Goal: Check status: Check status

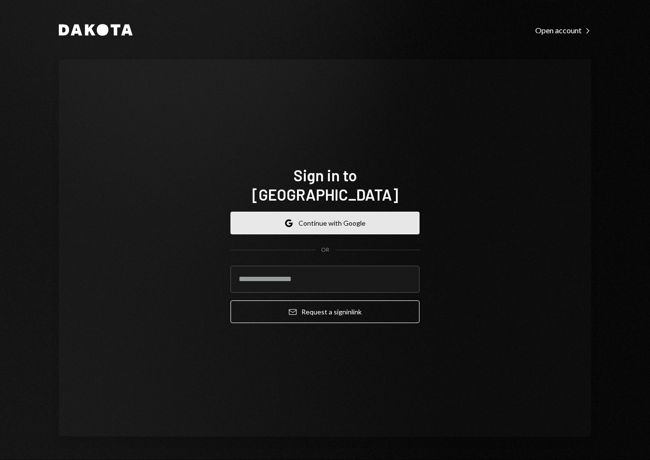
click at [370, 212] on button "Google Continue with Google" at bounding box center [325, 223] width 189 height 23
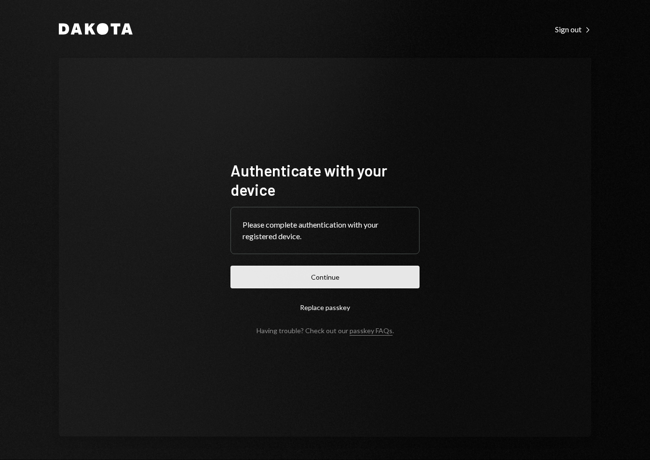
click at [348, 276] on button "Continue" at bounding box center [325, 277] width 189 height 23
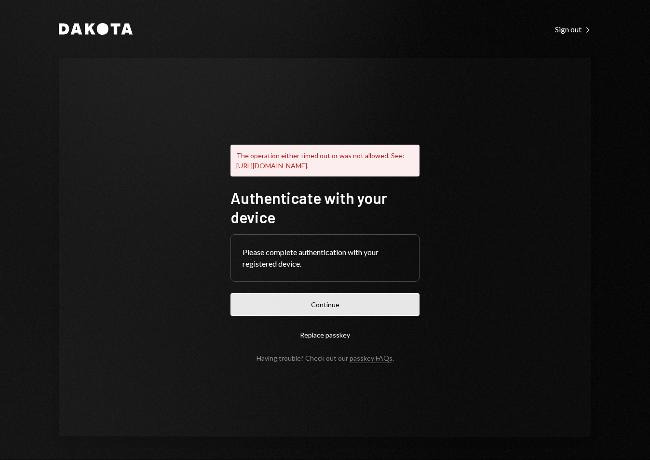
click at [335, 309] on button "Continue" at bounding box center [325, 304] width 189 height 23
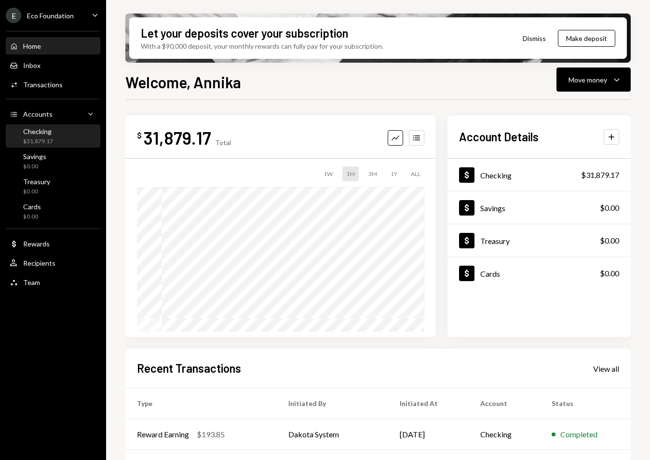
click at [45, 139] on div "$31,879.17" at bounding box center [38, 142] width 30 height 8
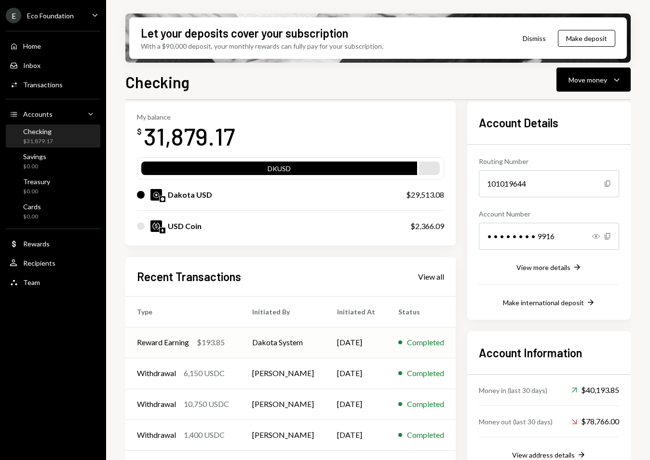
scroll to position [73, 0]
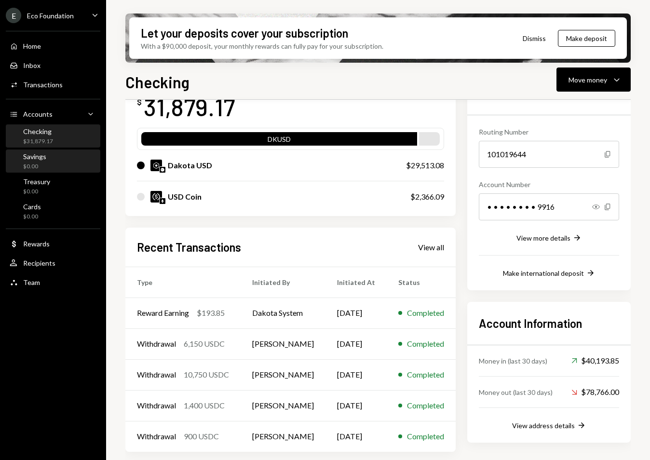
click at [47, 171] on div "Savings $0.00" at bounding box center [53, 162] width 87 height 22
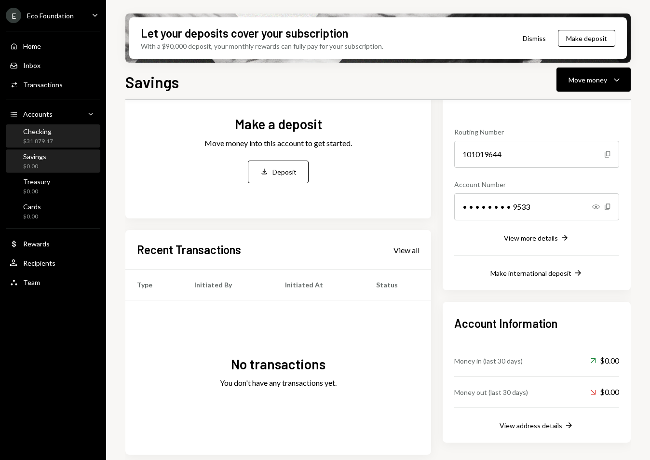
click at [53, 133] on div "Checking $31,879.17" at bounding box center [53, 136] width 87 height 18
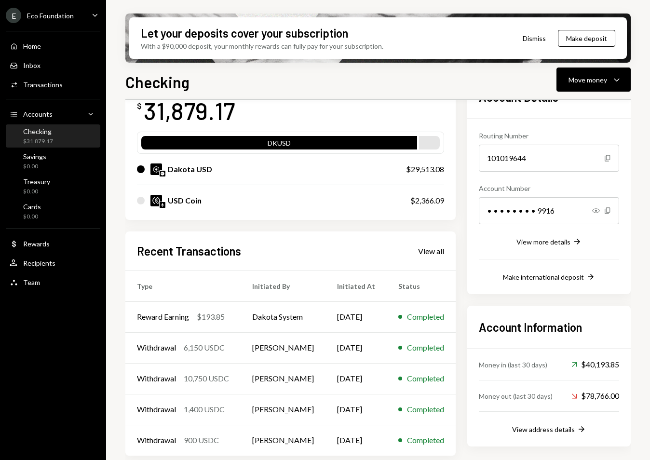
scroll to position [73, 0]
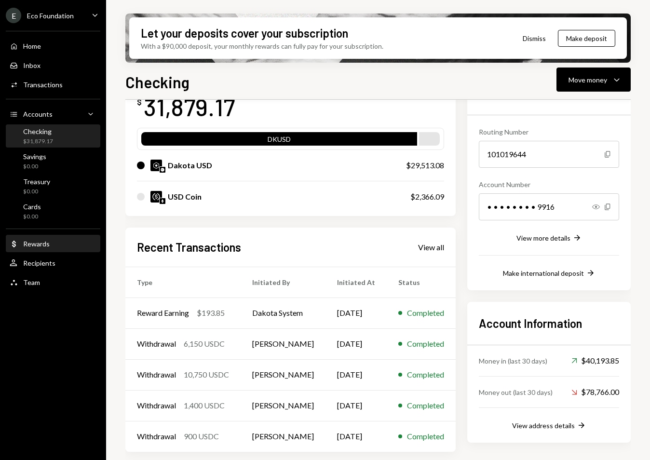
click at [39, 244] on div "Rewards" at bounding box center [36, 244] width 27 height 8
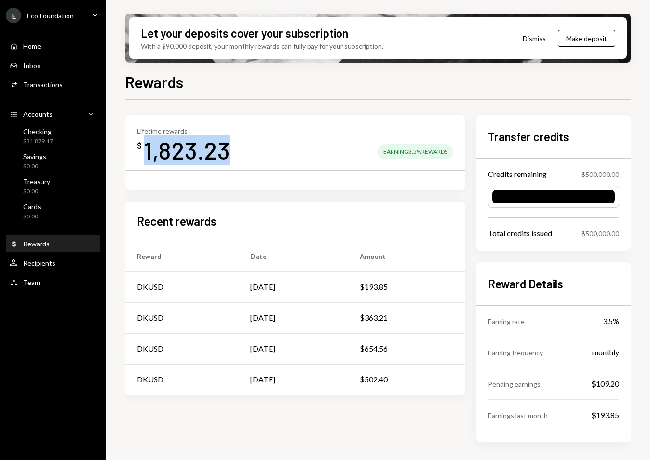
drag, startPoint x: 225, startPoint y: 152, endPoint x: 139, endPoint y: 152, distance: 85.4
click at [139, 152] on div "$ 1,823.23" at bounding box center [183, 150] width 93 height 30
drag, startPoint x: 142, startPoint y: 152, endPoint x: 244, endPoint y: 152, distance: 101.8
click at [244, 152] on div "Lifetime rewards $ 1,823.23 Earning 3.5% Rewards" at bounding box center [295, 146] width 317 height 39
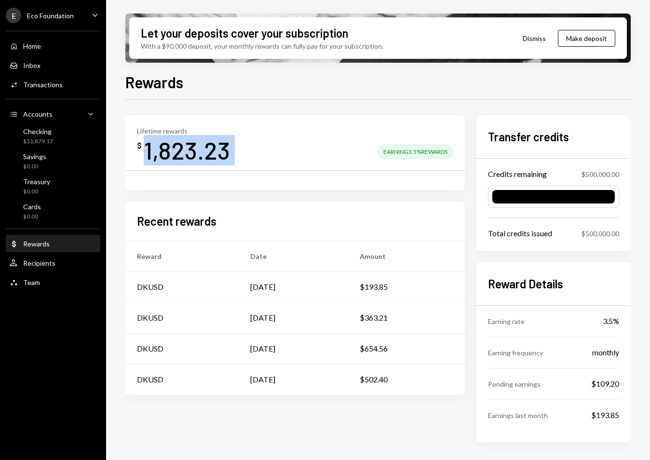
click at [244, 152] on div "Lifetime rewards $ 1,823.23 Earning 3.5% Rewards" at bounding box center [295, 146] width 317 height 39
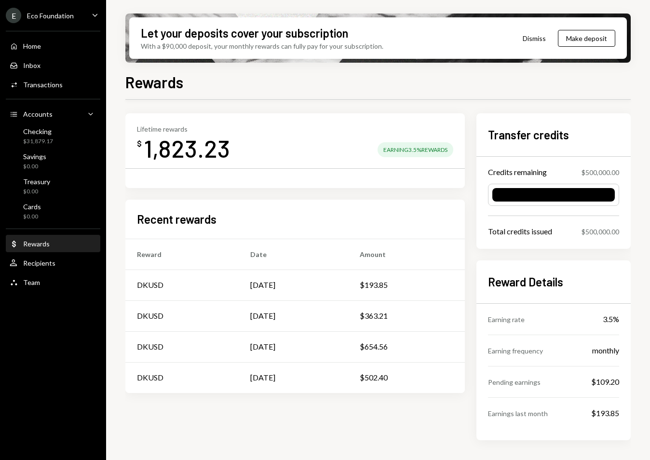
click at [17, 55] on div "Home Home Inbox Inbox Activities Transactions Accounts Accounts Caret Down Chec…" at bounding box center [53, 159] width 106 height 268
click at [26, 45] on div "Home" at bounding box center [32, 46] width 18 height 8
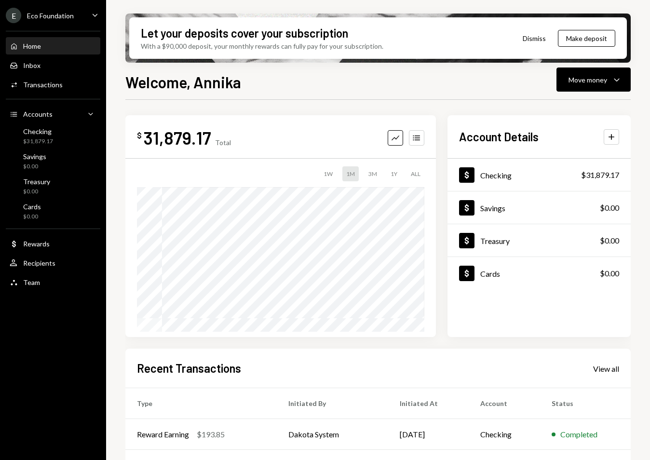
click at [39, 48] on div "Home" at bounding box center [32, 46] width 18 height 8
click at [39, 21] on div "E Eco Foundation" at bounding box center [40, 15] width 68 height 15
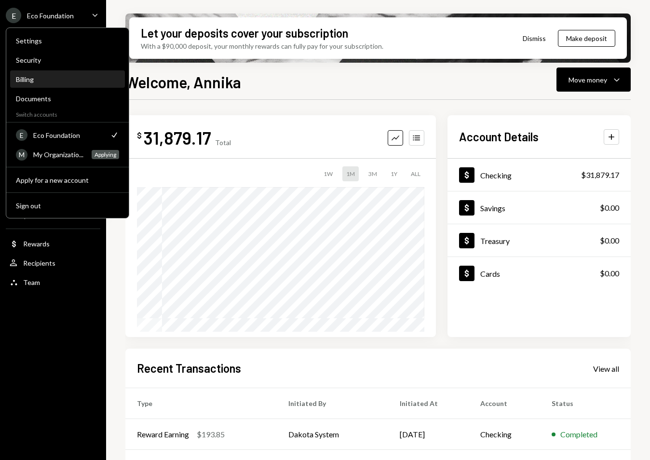
click at [34, 86] on div "Billing" at bounding box center [67, 79] width 103 height 16
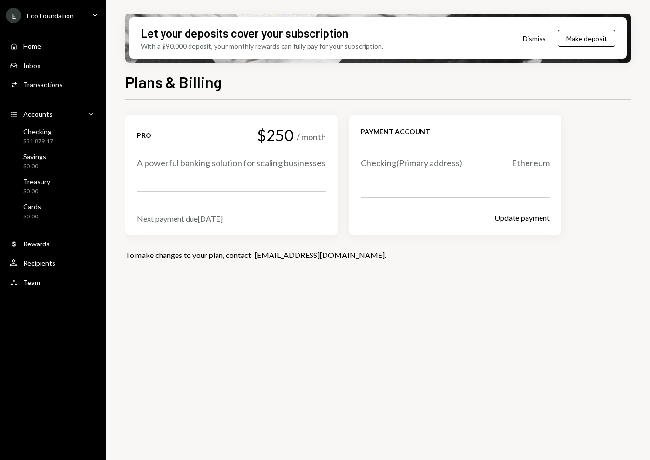
click at [43, 142] on div "$31,879.17" at bounding box center [38, 142] width 30 height 8
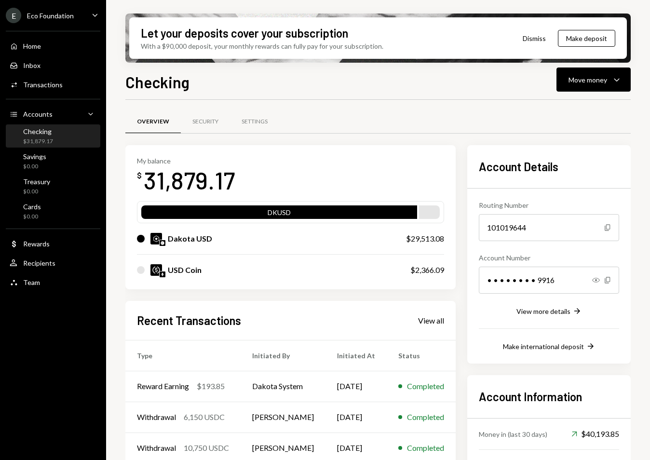
click at [260, 110] on link "Settings" at bounding box center [254, 122] width 49 height 25
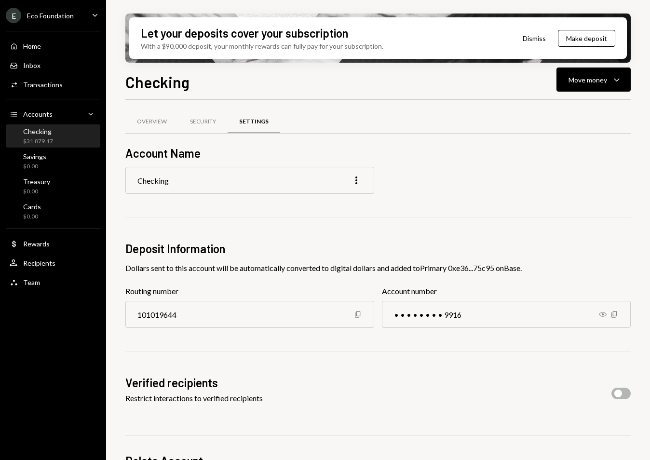
click at [254, 120] on div "Settings" at bounding box center [253, 122] width 29 height 8
click at [202, 115] on div "Security" at bounding box center [203, 122] width 49 height 23
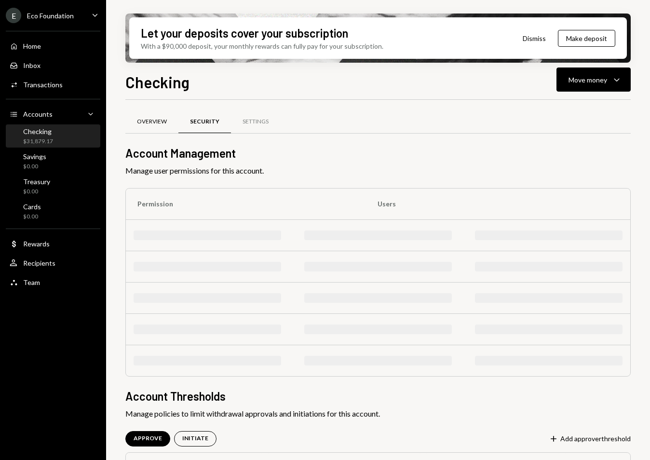
click at [153, 118] on div "Overview" at bounding box center [152, 122] width 30 height 8
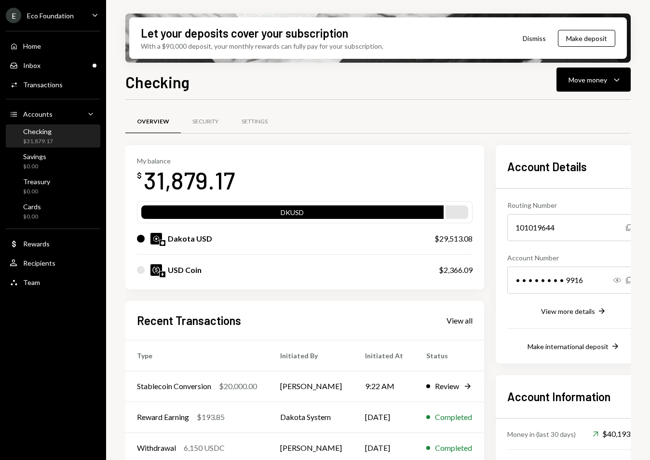
scroll to position [73, 0]
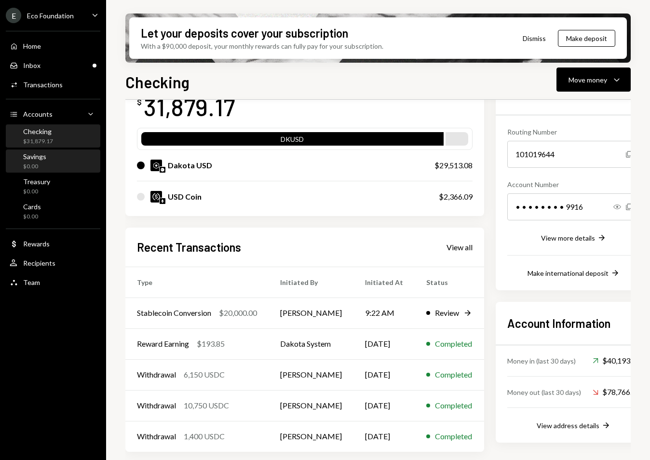
click at [41, 157] on div "Savings" at bounding box center [34, 156] width 23 height 8
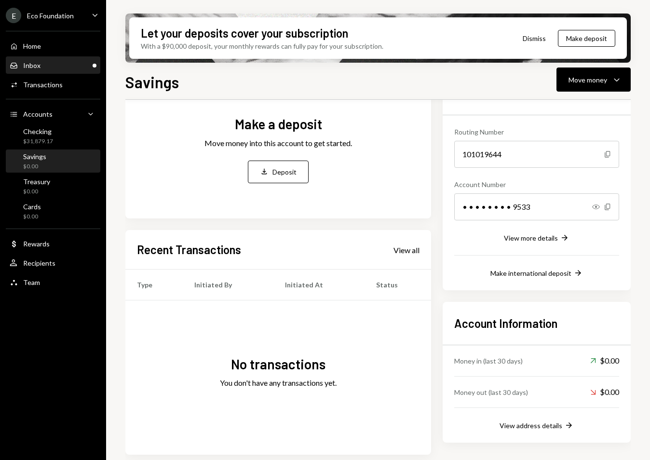
click at [51, 67] on div "Inbox Inbox" at bounding box center [53, 65] width 87 height 9
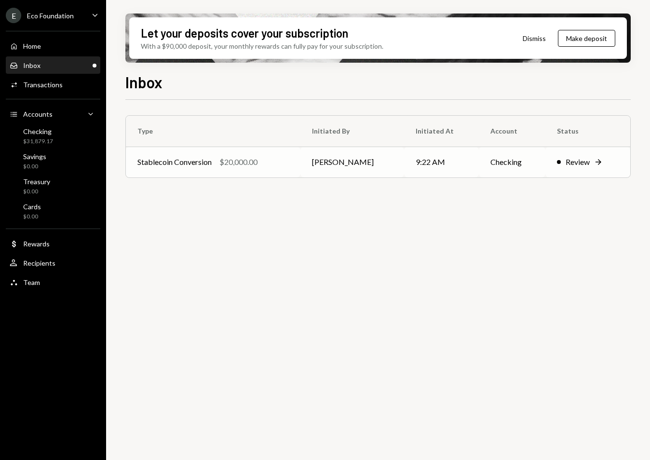
click at [201, 165] on div "Stablecoin Conversion" at bounding box center [175, 162] width 74 height 12
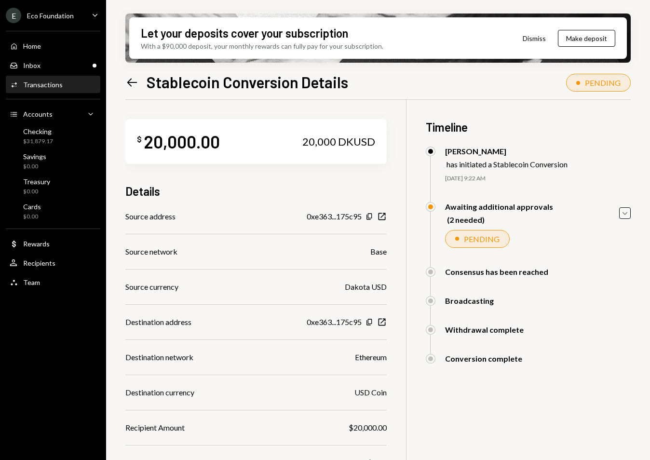
scroll to position [106, 0]
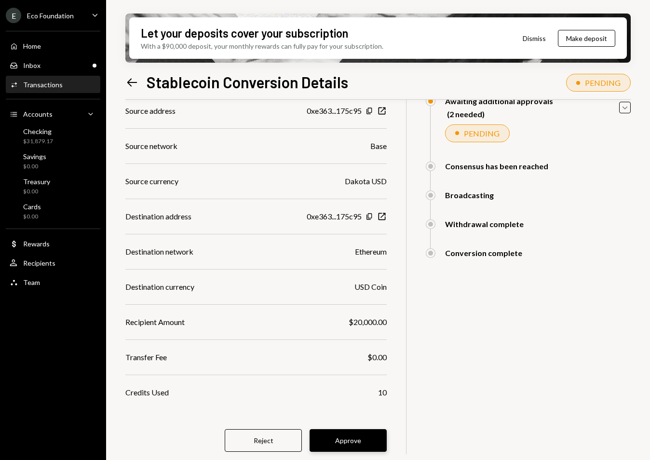
click at [342, 436] on button "Approve" at bounding box center [348, 440] width 77 height 23
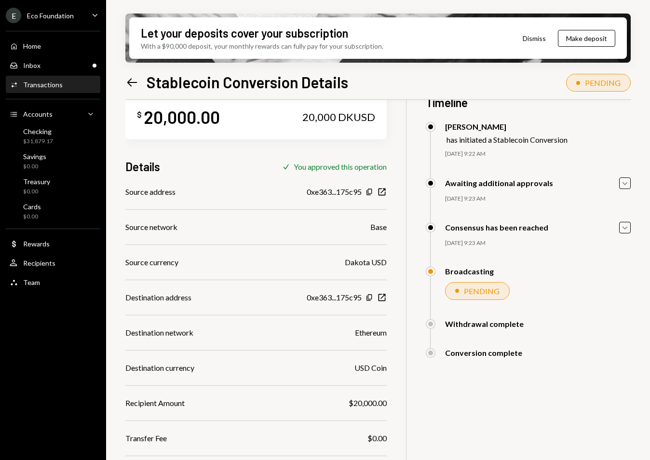
scroll to position [77, 0]
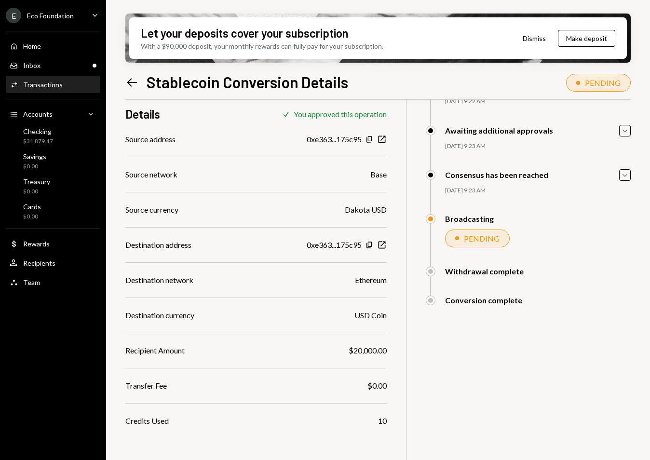
click at [52, 55] on div "Home Home Inbox Inbox Activities Transactions Accounts Accounts Caret Down Chec…" at bounding box center [53, 159] width 106 height 268
click at [51, 51] on div "Home Home" at bounding box center [53, 46] width 87 height 16
